Goal: Navigation & Orientation: Go to known website

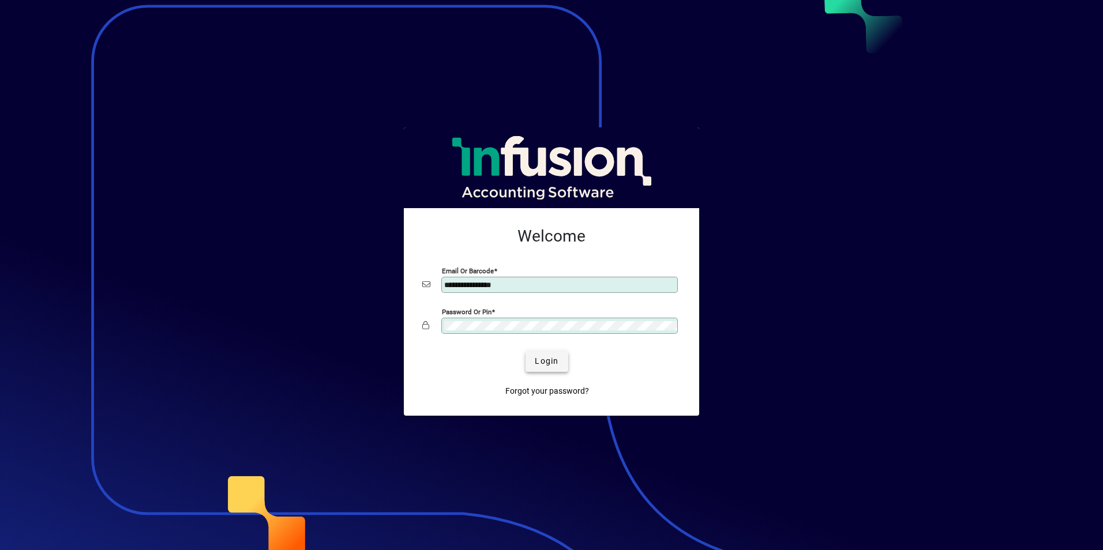
click at [547, 359] on span "Login" at bounding box center [547, 361] width 24 height 12
